Goal: Task Accomplishment & Management: Use online tool/utility

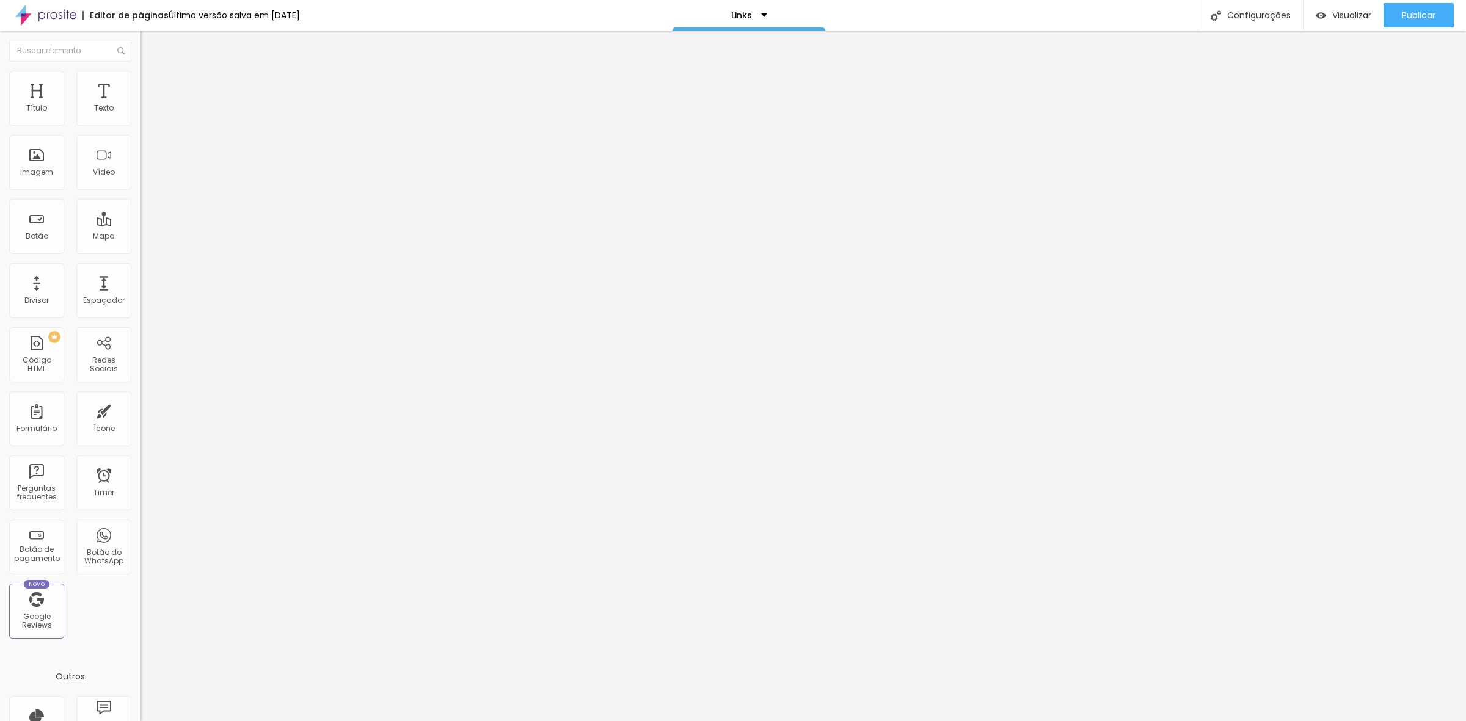
click at [140, 252] on input "www.marcospaivafotografia.com.br/15anos" at bounding box center [213, 245] width 147 height 12
drag, startPoint x: 84, startPoint y: 255, endPoint x: 0, endPoint y: 267, distance: 85.1
click at [140, 267] on div "Texto 15 anos 2025 Alinhamento Tamanho Normal Pequeno Normal Grande Link URL ww…" at bounding box center [210, 187] width 140 height 185
click at [140, 252] on input "www.marcospaivafotografia.com.br/15anos" at bounding box center [213, 245] width 147 height 12
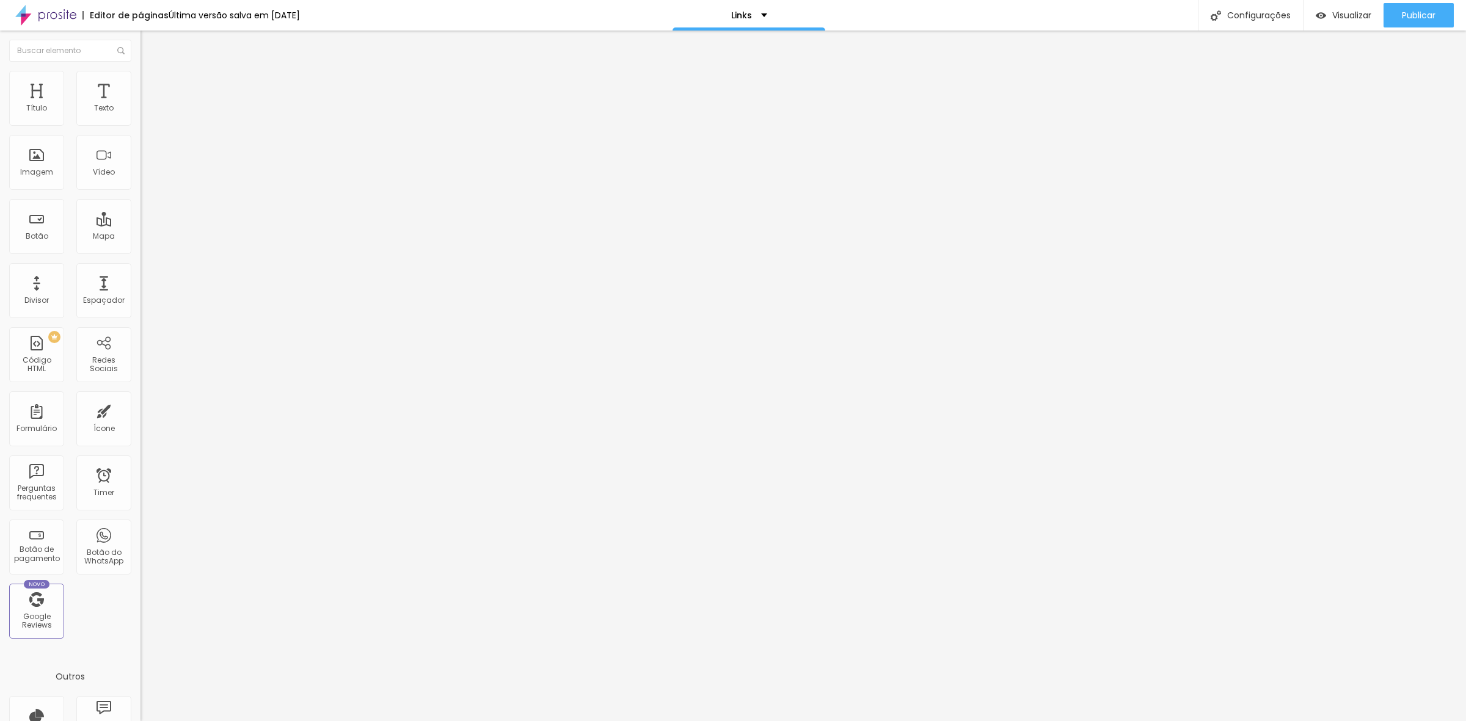
scroll to position [0, 0]
drag, startPoint x: 35, startPoint y: 254, endPoint x: 0, endPoint y: 266, distance: 37.3
click at [140, 266] on div "Texto 15 anos 2025 Alinhamento Tamanho Normal Pequeno Normal Grande Link URL ww…" at bounding box center [210, 187] width 140 height 185
click at [1400, 27] on div "Publicar alterações Clique para publicar as ultimas alterações reaizadas Visual…" at bounding box center [1385, 68] width 134 height 82
click at [1401, 22] on div "Publicar" at bounding box center [1418, 15] width 34 height 24
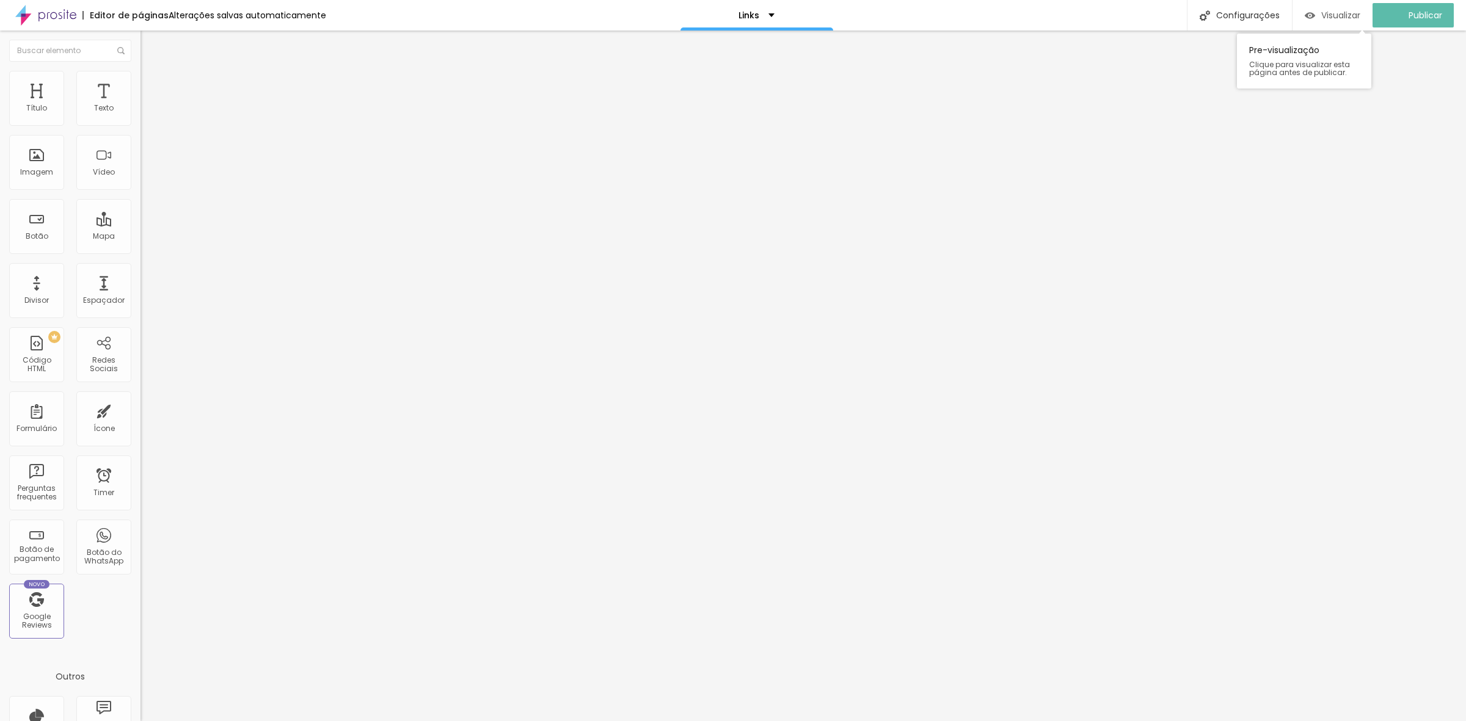
click at [1339, 20] on span "Visualizar" at bounding box center [1340, 15] width 39 height 10
drag, startPoint x: 59, startPoint y: 254, endPoint x: 0, endPoint y: 261, distance: 59.1
click at [140, 261] on div "Texto 15 anos 2025 Alinhamento Tamanho Normal Pequeno Normal Grande Link URL ma…" at bounding box center [210, 187] width 140 height 185
click at [140, 252] on input "marcospaivafotografia.com.br/15anos" at bounding box center [213, 245] width 147 height 12
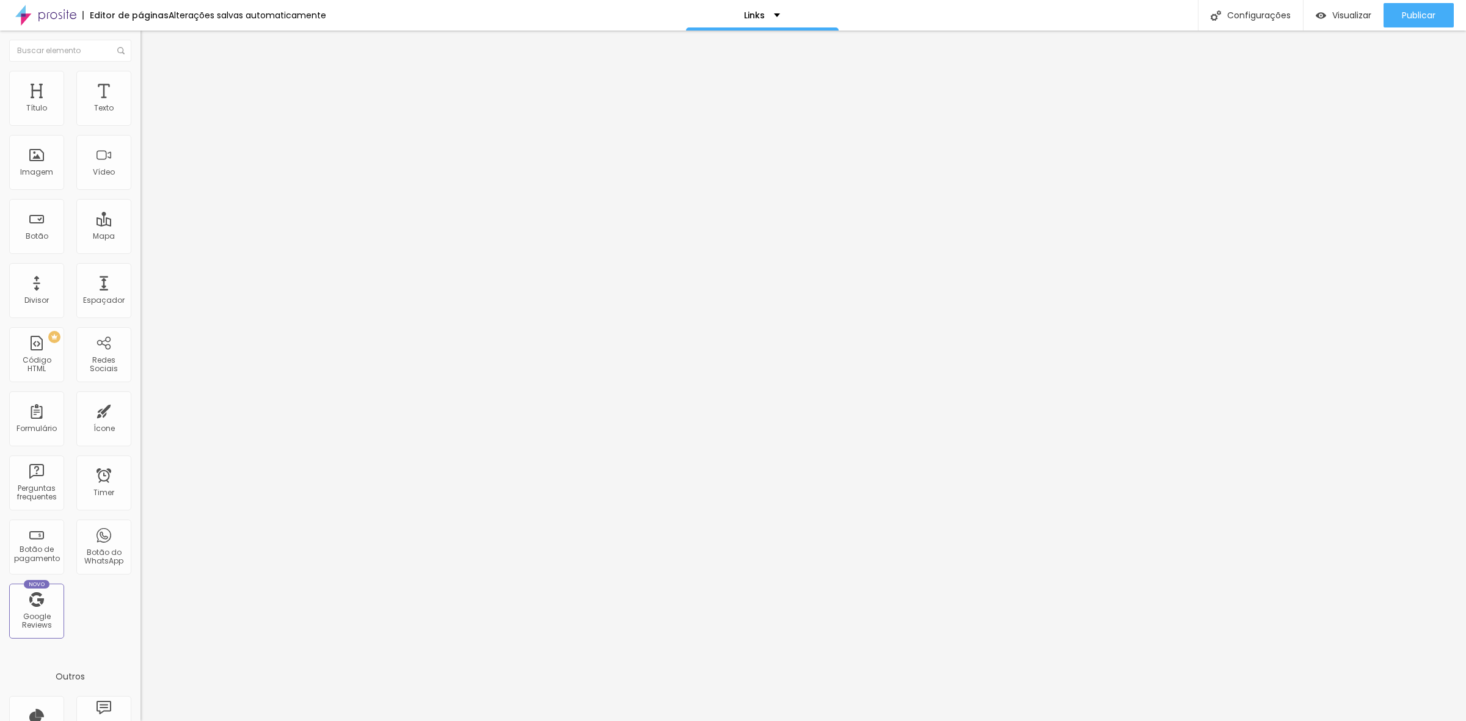
click at [140, 249] on input "marcospaivafotografia.com.br/15anos" at bounding box center [213, 245] width 147 height 12
drag, startPoint x: 96, startPoint y: 252, endPoint x: 0, endPoint y: 272, distance: 98.0
click at [140, 269] on div "Texto 15 anos 2025 Alinhamento Tamanho Normal Pequeno Normal Grande Link URL ma…" at bounding box center [210, 187] width 140 height 185
type input "/15anos"
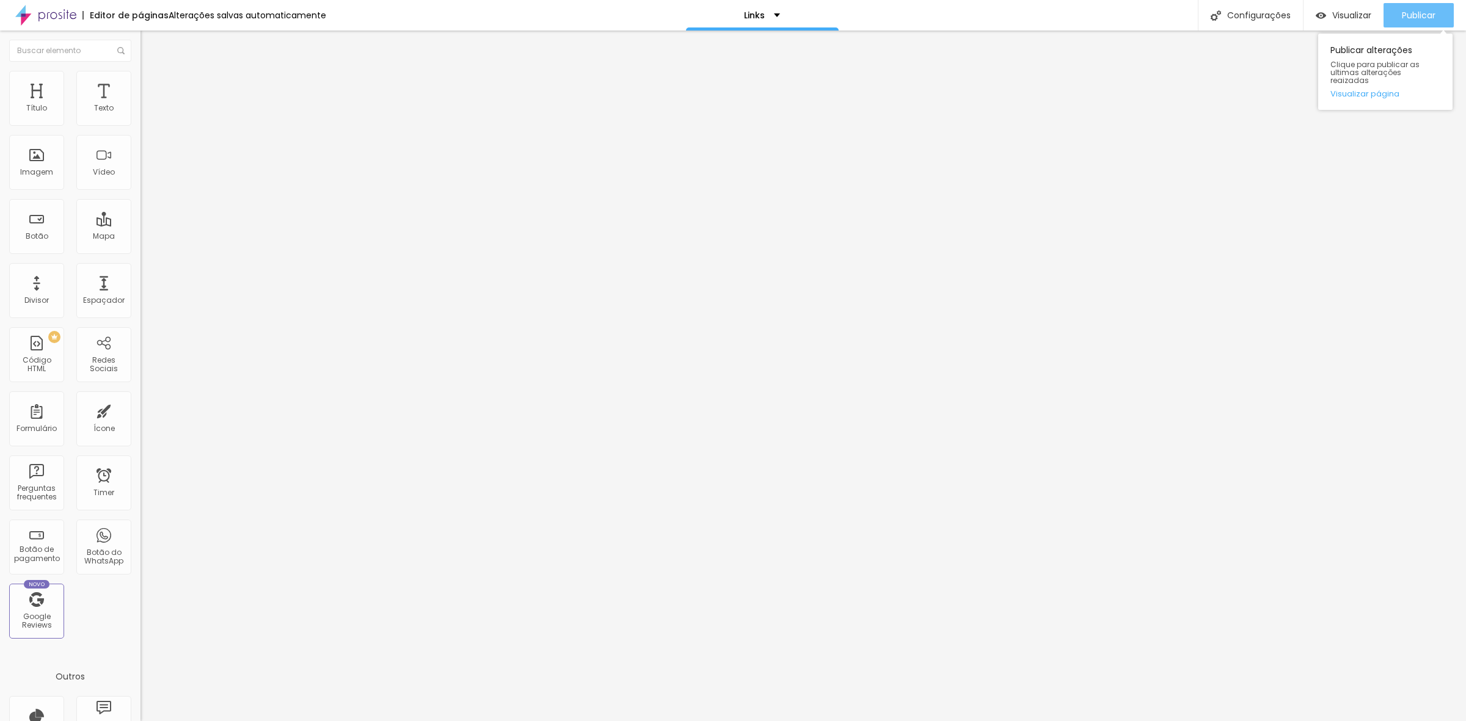
click at [1401, 6] on div "Publicar" at bounding box center [1418, 15] width 34 height 24
click at [1315, 13] on img "button" at bounding box center [1309, 15] width 10 height 10
drag, startPoint x: 93, startPoint y: 247, endPoint x: 72, endPoint y: 256, distance: 22.7
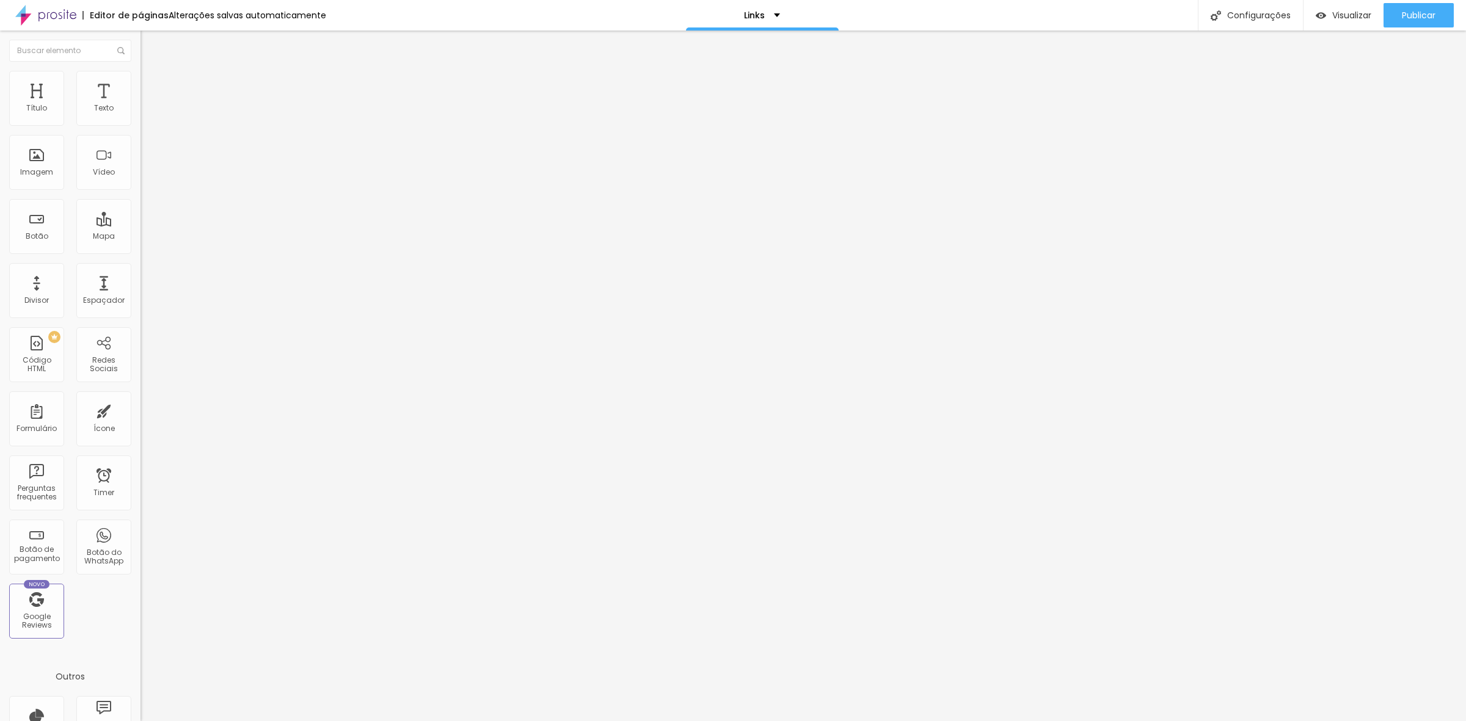
click at [140, 247] on input "www.marcospaivafotografia.com.br/casamento2027" at bounding box center [213, 245] width 147 height 12
click at [140, 252] on input "www.marcospaivafotografia.com.br/casamento2027" at bounding box center [213, 245] width 147 height 12
drag, startPoint x: 61, startPoint y: 252, endPoint x: 0, endPoint y: 274, distance: 64.7
click at [140, 274] on div "Texto Casamento 2026/2027 Alinhamento Tamanho Normal Pequeno Normal Grande Link…" at bounding box center [210, 187] width 140 height 185
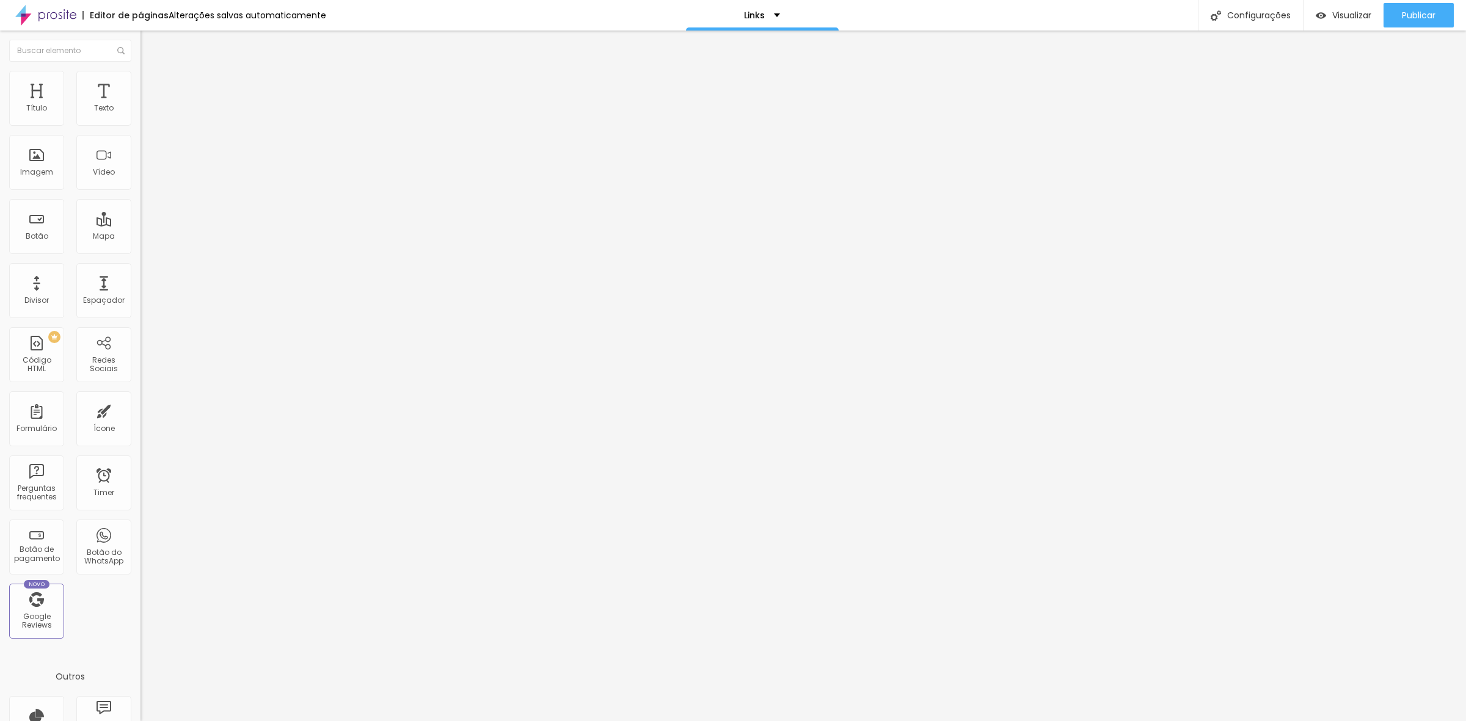
type input "/casamento2027"
click at [1404, 15] on span "Publicar" at bounding box center [1418, 15] width 34 height 10
click at [1353, 10] on span "Visualizar" at bounding box center [1351, 15] width 39 height 10
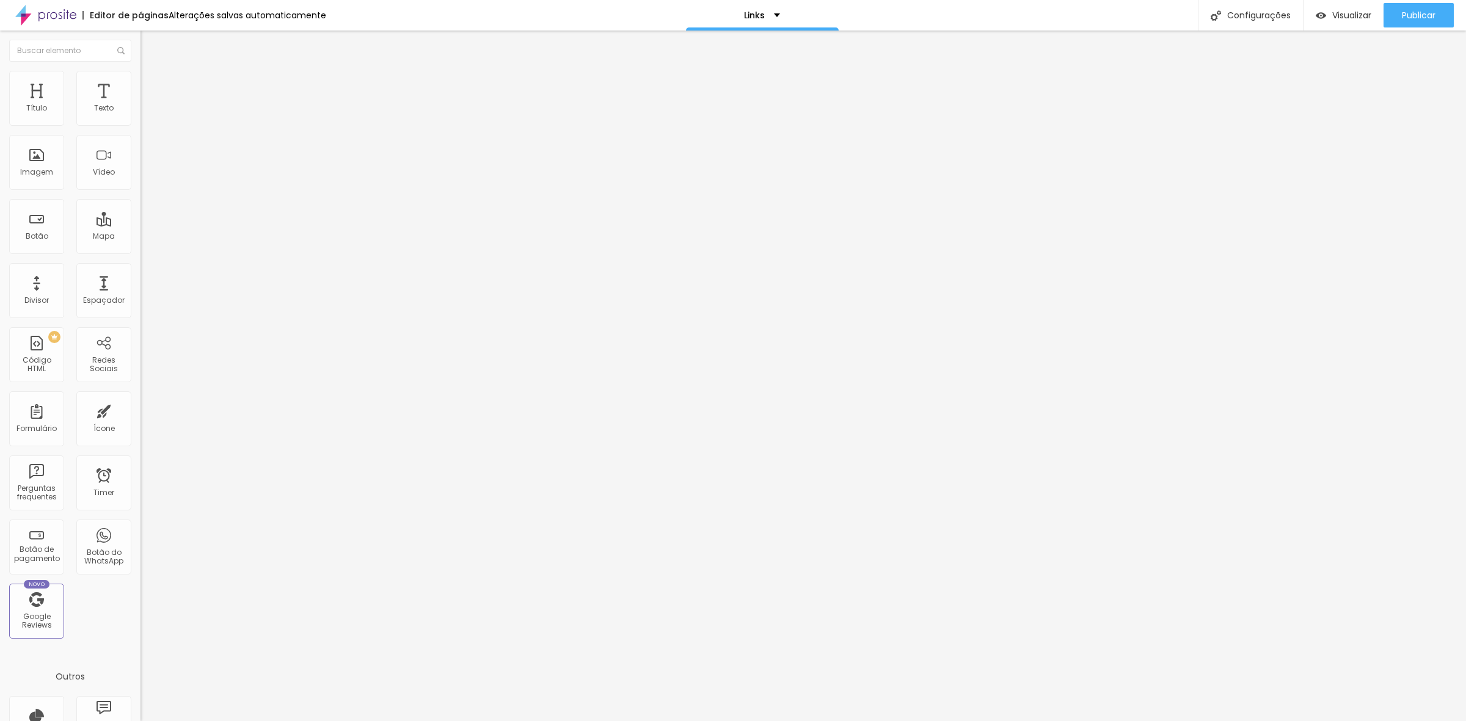
click at [140, 251] on input "www.marcospaivafotografia.com.br/15anos2027" at bounding box center [213, 245] width 147 height 12
click at [140, 252] on input "www.marcospaivafotografia.com.br/15anos2027" at bounding box center [213, 245] width 147 height 12
drag, startPoint x: 80, startPoint y: 251, endPoint x: 0, endPoint y: 253, distance: 80.0
click at [140, 253] on div "Texto 15 anos 2026/2027 Alinhamento Tamanho Normal Pequeno Normal Grande Link U…" at bounding box center [210, 187] width 140 height 185
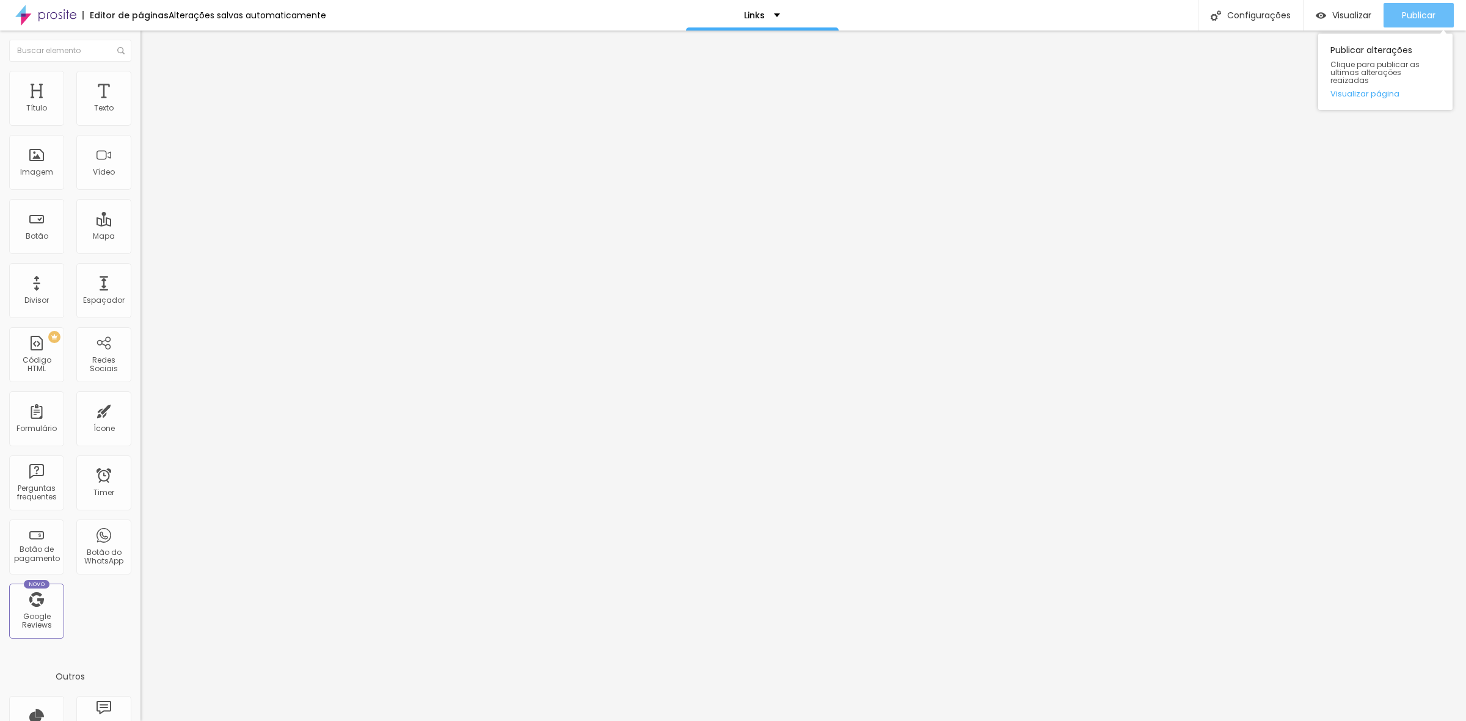
type input "/15anos2027"
drag, startPoint x: 1390, startPoint y: 13, endPoint x: 1369, endPoint y: 20, distance: 22.4
click at [1390, 12] on button "Publicar" at bounding box center [1418, 15] width 70 height 24
click at [140, 236] on div "URL" at bounding box center [210, 235] width 140 height 7
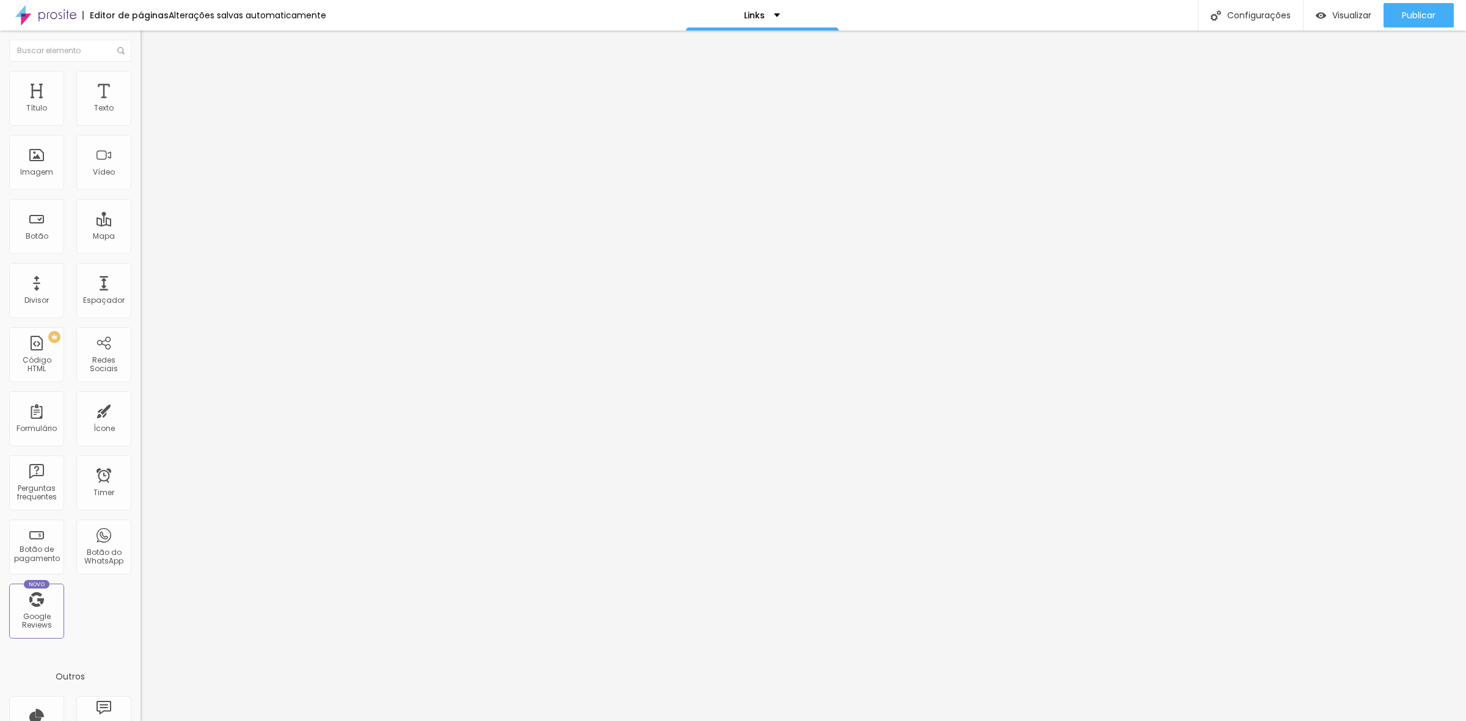
scroll to position [1, 123]
click at [140, 252] on input "https://www.marcospaivafotografia.com.br/spcasamento2026" at bounding box center [213, 245] width 147 height 12
drag, startPoint x: 52, startPoint y: 252, endPoint x: 0, endPoint y: 252, distance: 51.9
click at [140, 252] on div "Texto Casamento Fazendas e SP Alinhamento Tamanho Normal Pequeno Normal Grande …" at bounding box center [210, 187] width 140 height 185
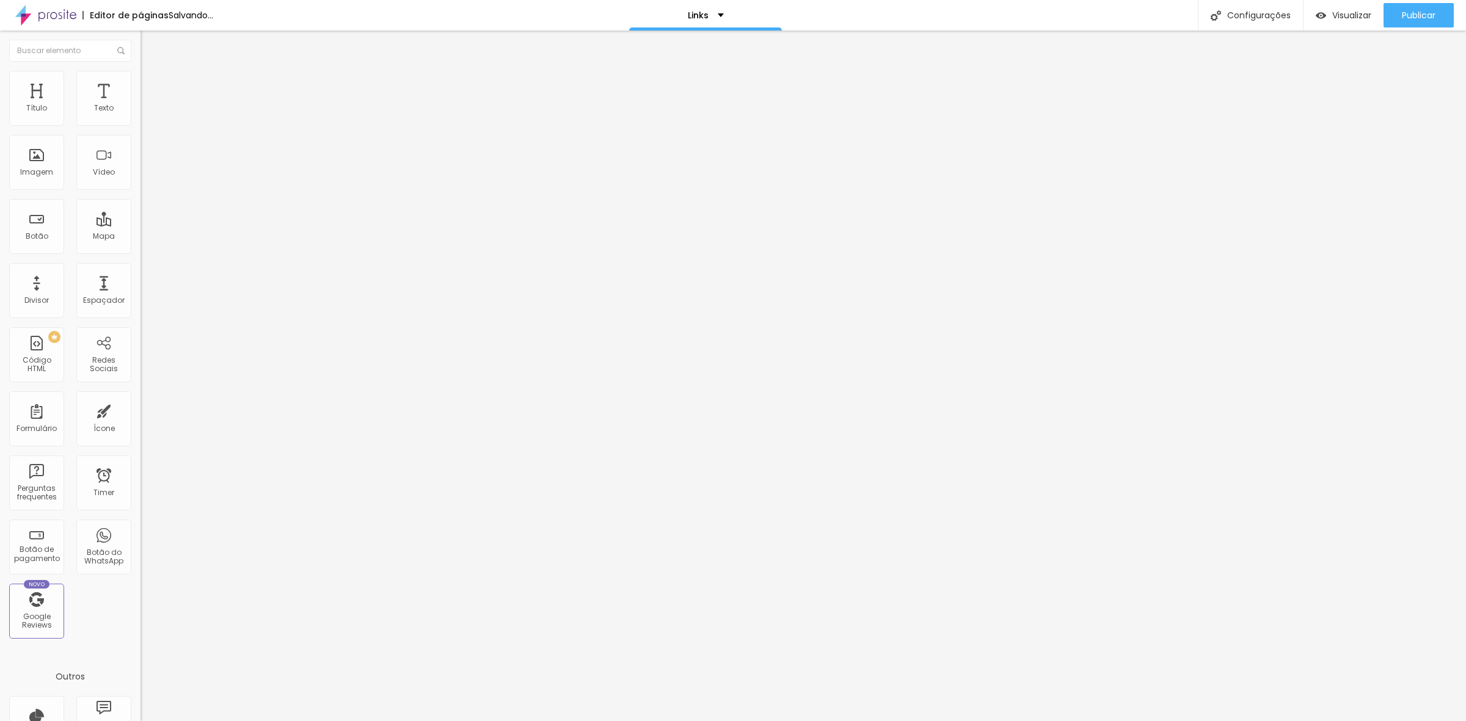
type input "/spcasamento2026"
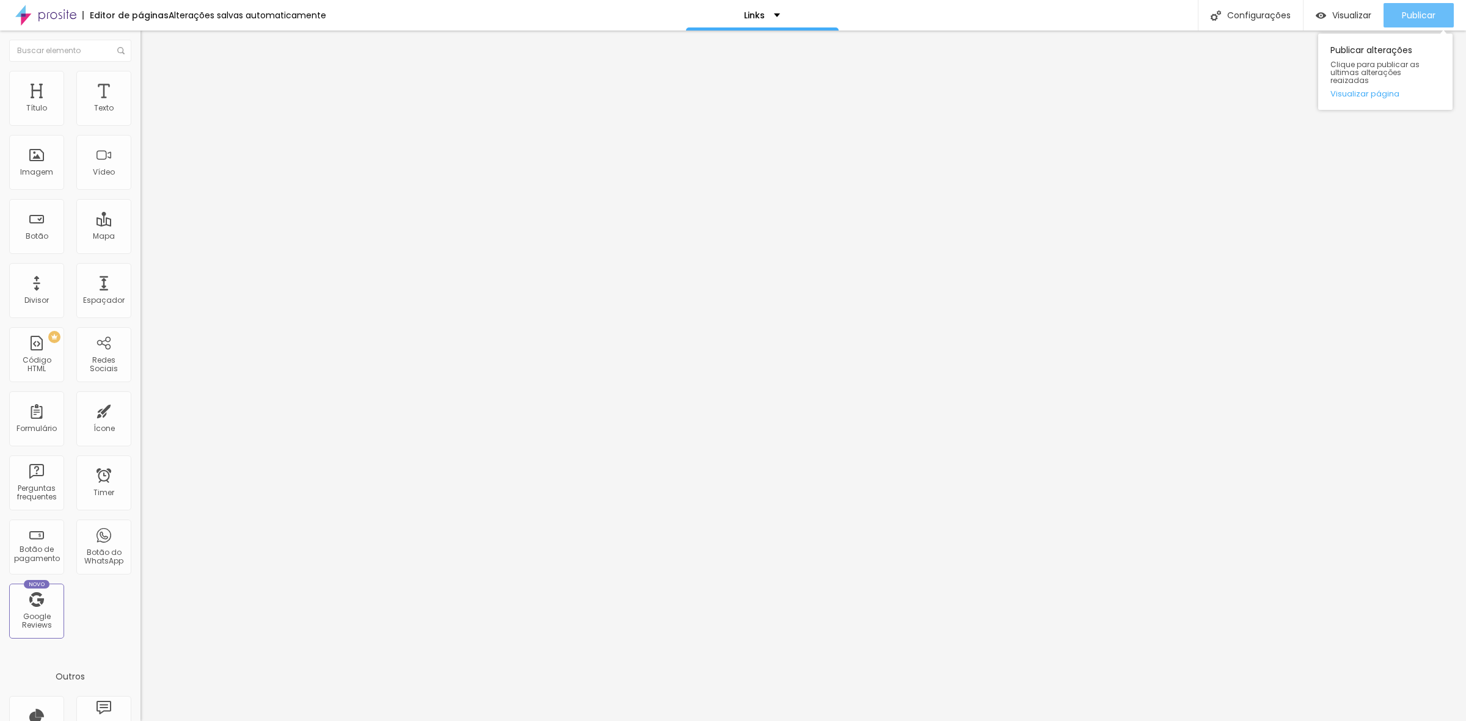
click at [1424, 3] on div "Publicar" at bounding box center [1418, 15] width 34 height 24
click at [140, 252] on input "www.marcospaivafotografia.com.br/internacionalwedding" at bounding box center [213, 245] width 147 height 12
drag, startPoint x: 40, startPoint y: 252, endPoint x: 0, endPoint y: 253, distance: 40.3
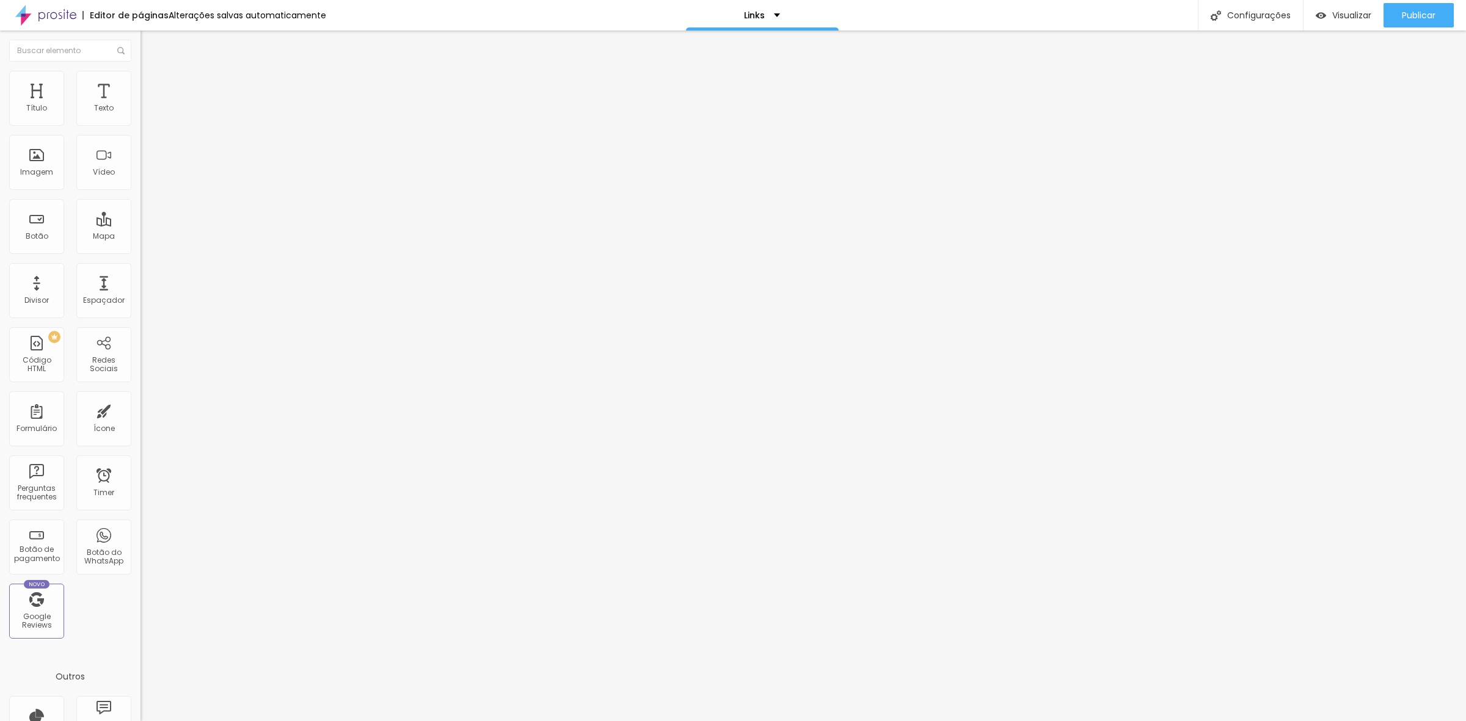
click at [140, 253] on div "Texto Destination Internacional Alinhamento Tamanho Normal Pequeno Normal Grand…" at bounding box center [210, 187] width 140 height 185
type input "/internacionalwedding"
click at [1392, 18] on button "Publicar" at bounding box center [1418, 15] width 70 height 24
click at [140, 245] on input "www.marcospaivafotografia.com.br/destinationwedding" at bounding box center [213, 245] width 147 height 12
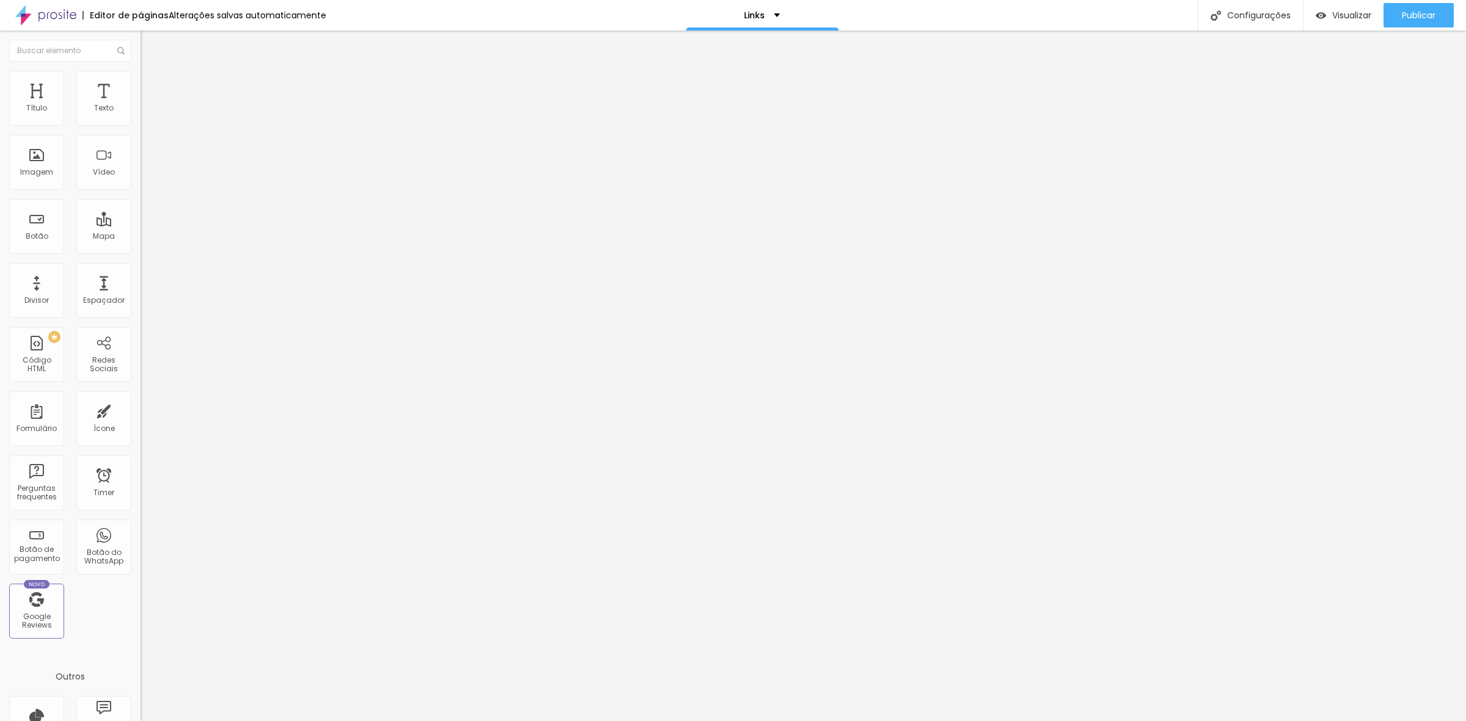
scroll to position [0, 101]
click at [140, 252] on input "www.marcospaivafotografia.com.br/destinationwedding" at bounding box center [213, 245] width 147 height 12
drag, startPoint x: 48, startPoint y: 249, endPoint x: 0, endPoint y: 264, distance: 50.0
click at [140, 264] on div "Texto Destination Brasil Alinhamento Tamanho Normal Pequeno Normal Grande Link …" at bounding box center [210, 187] width 140 height 185
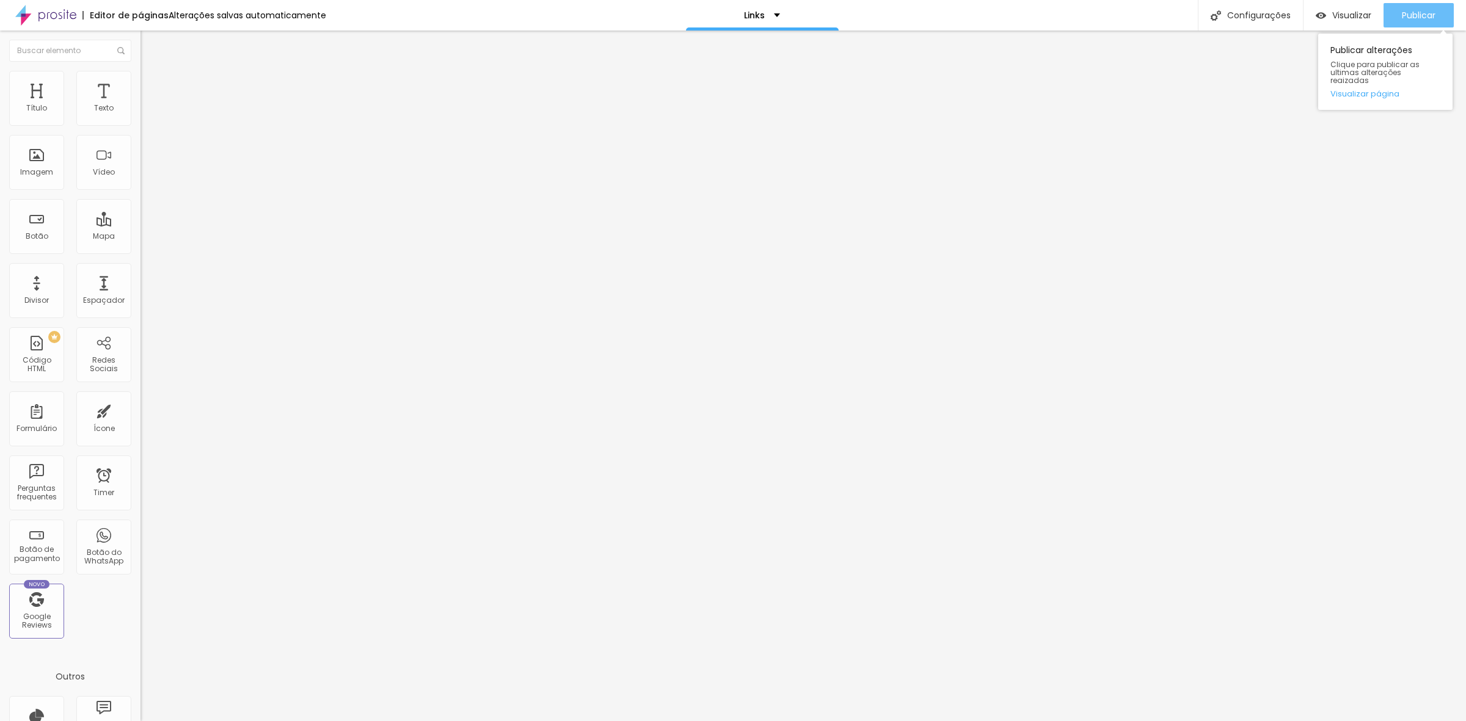
type input "/destinationwedding"
click at [1395, 5] on button "Publicar" at bounding box center [1418, 15] width 70 height 24
click at [140, 249] on input "www.marcospaivafotografia.com.br/gestanteout" at bounding box center [213, 245] width 147 height 12
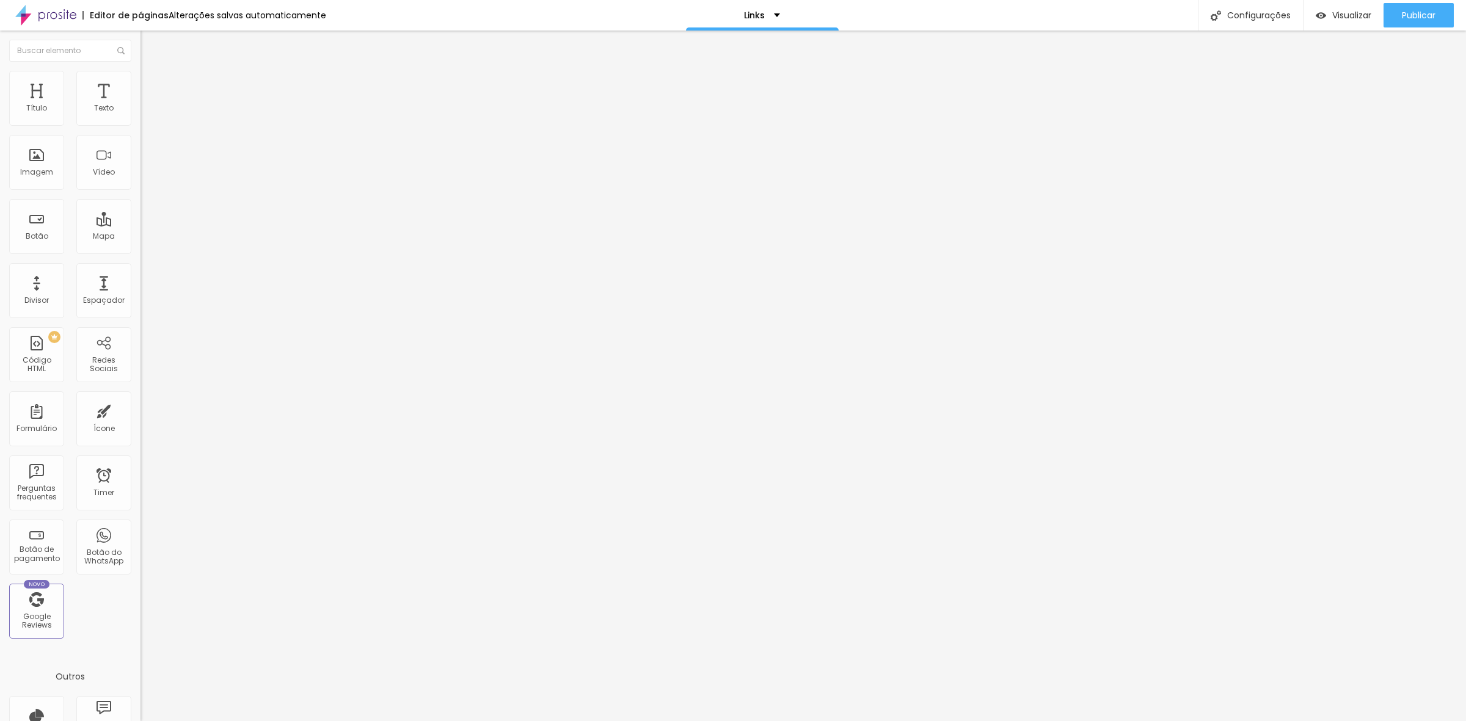
drag, startPoint x: 74, startPoint y: 252, endPoint x: 0, endPoint y: 252, distance: 74.5
click at [140, 252] on div "Texto Gestante Alinhamento Tamanho Normal Pequeno Normal Grande Link URL www.ma…" at bounding box center [210, 187] width 140 height 185
type input "/gestanteout"
click at [1397, 23] on button "Publicar" at bounding box center [1418, 15] width 70 height 24
click at [1342, 13] on span "Visualizar" at bounding box center [1351, 15] width 39 height 10
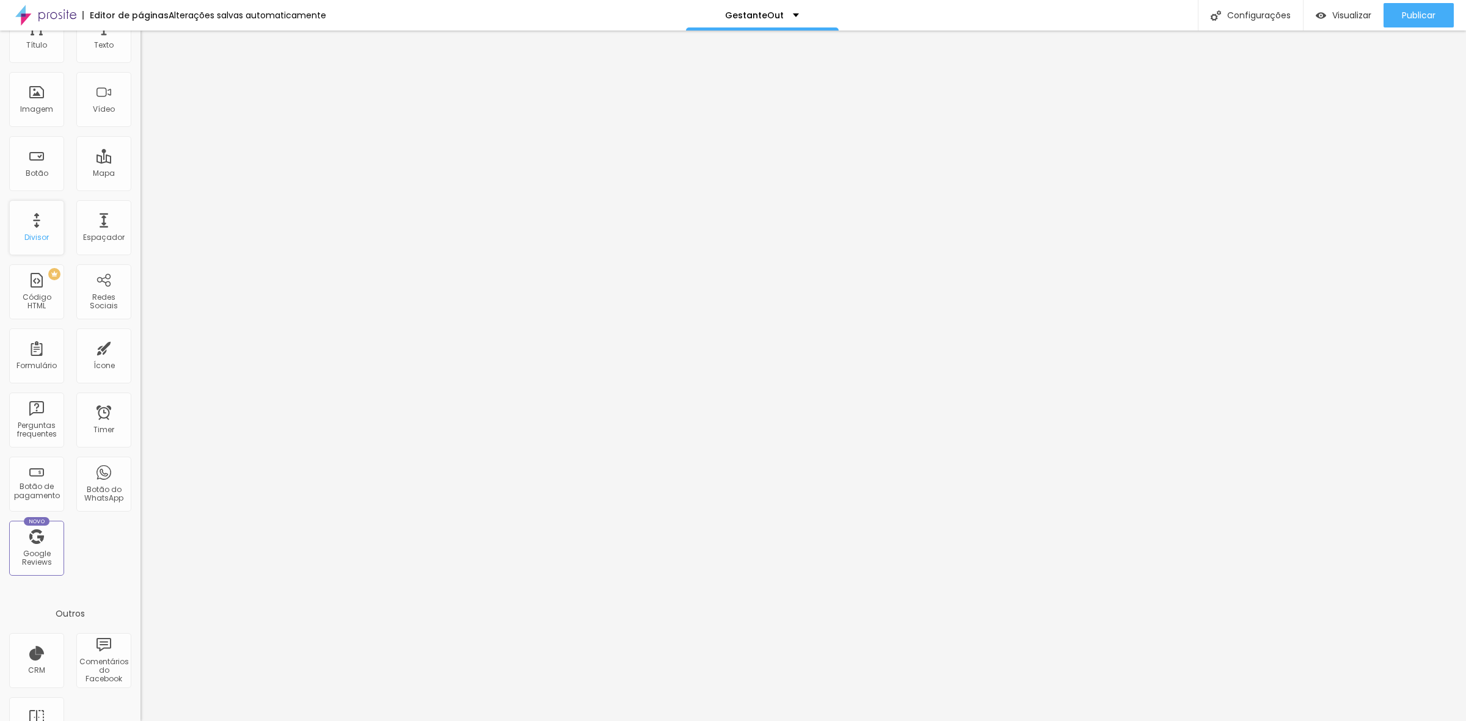
scroll to position [103, 0]
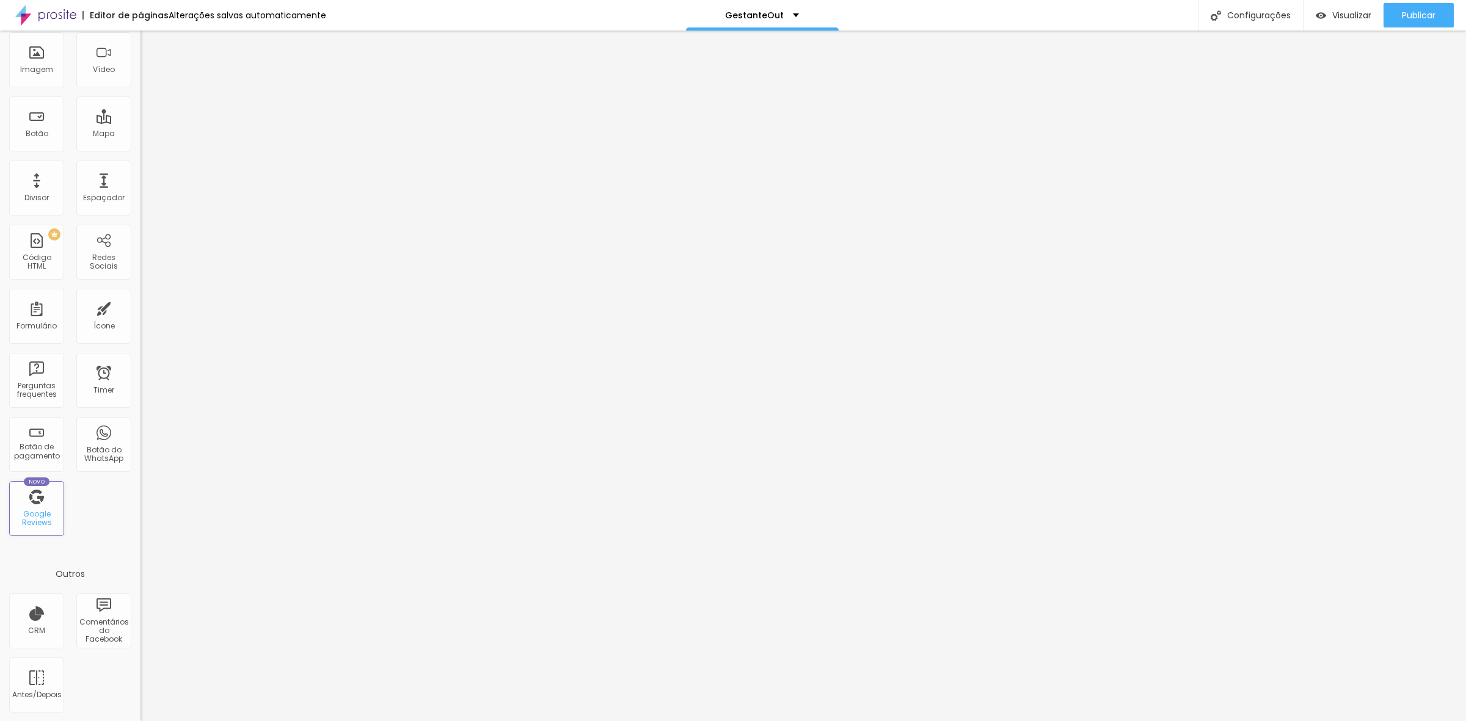
click at [45, 501] on div "Novo Google Reviews" at bounding box center [36, 508] width 55 height 55
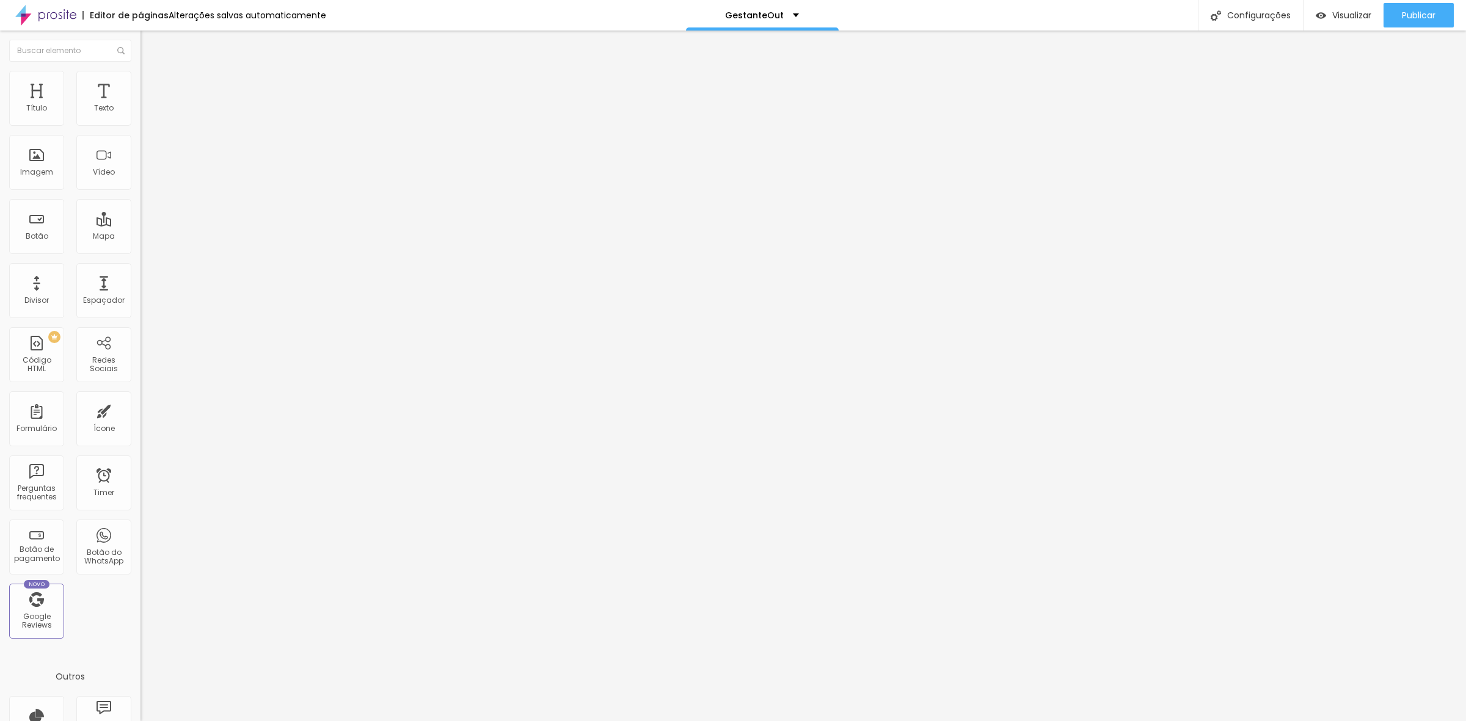
click at [151, 84] on span "Avançado" at bounding box center [171, 79] width 40 height 10
click at [140, 71] on li "Conteúdo" at bounding box center [210, 65] width 140 height 12
click at [140, 43] on button "Editar Código HTML" at bounding box center [210, 45] width 140 height 28
